Goal: Task Accomplishment & Management: Manage account settings

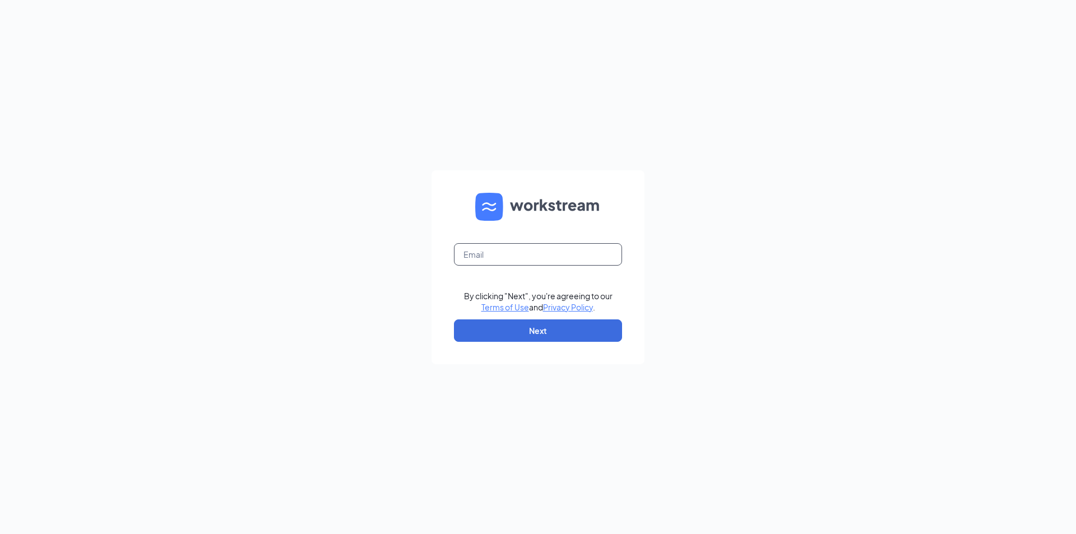
click at [503, 251] on input "text" at bounding box center [538, 254] width 168 height 22
type input "krees@beefncheddar.com"
click at [511, 333] on button "Next" at bounding box center [538, 330] width 168 height 22
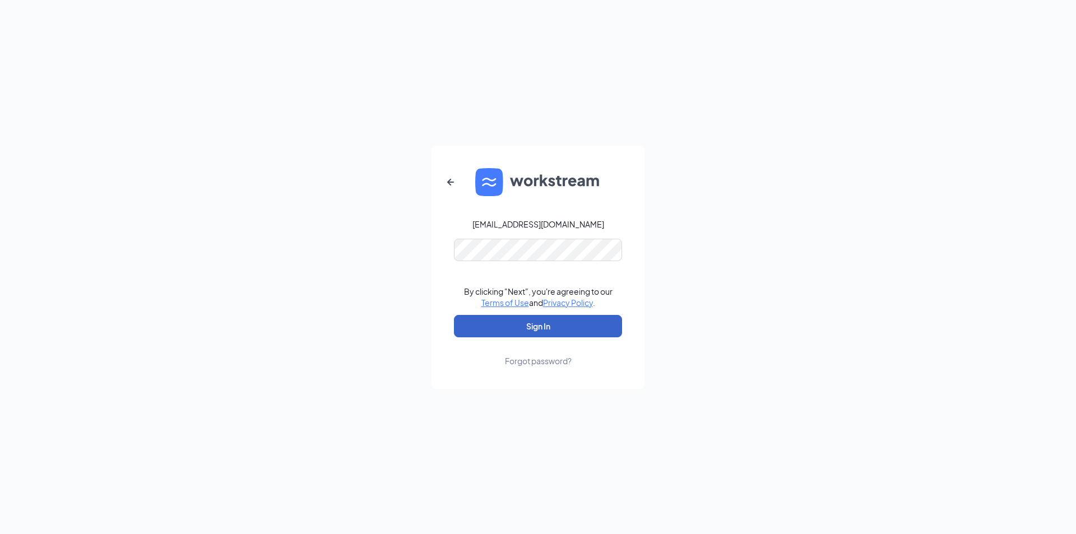
click at [513, 329] on button "Sign In" at bounding box center [538, 326] width 168 height 22
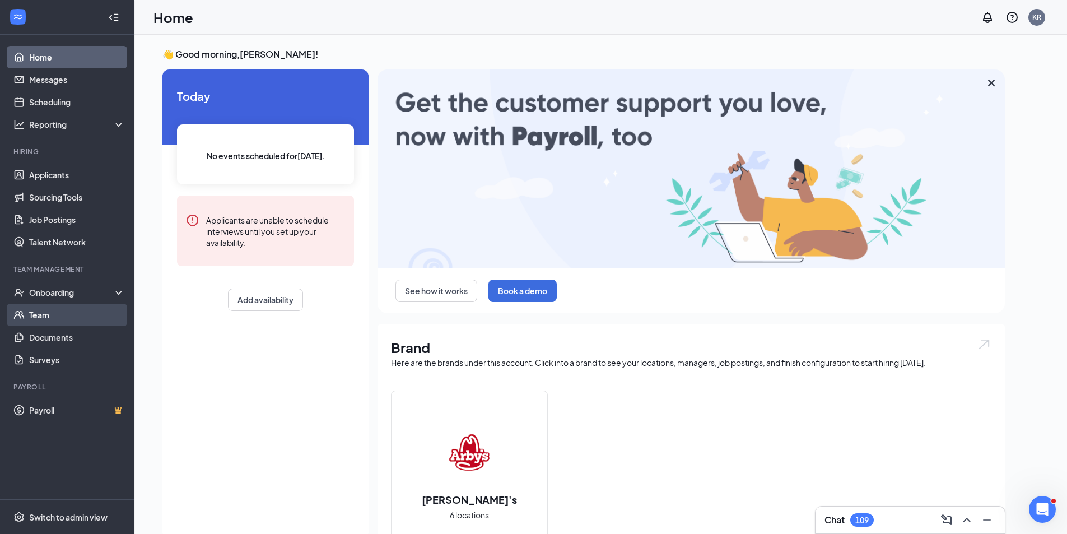
click at [50, 316] on link "Team" at bounding box center [77, 315] width 96 height 22
